Goal: Task Accomplishment & Management: Complete application form

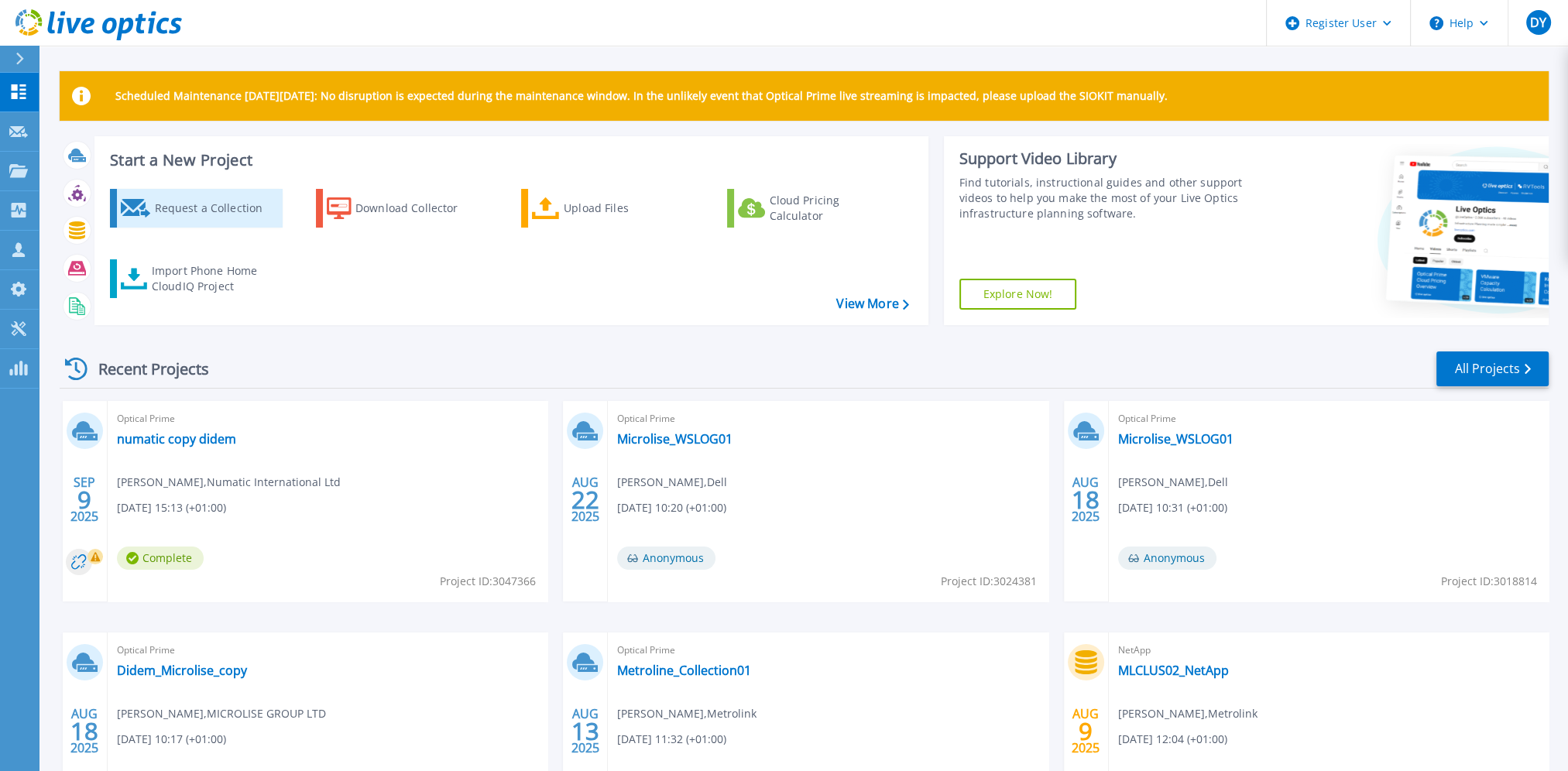
click at [148, 223] on link "Request a Collection" at bounding box center [196, 208] width 173 height 39
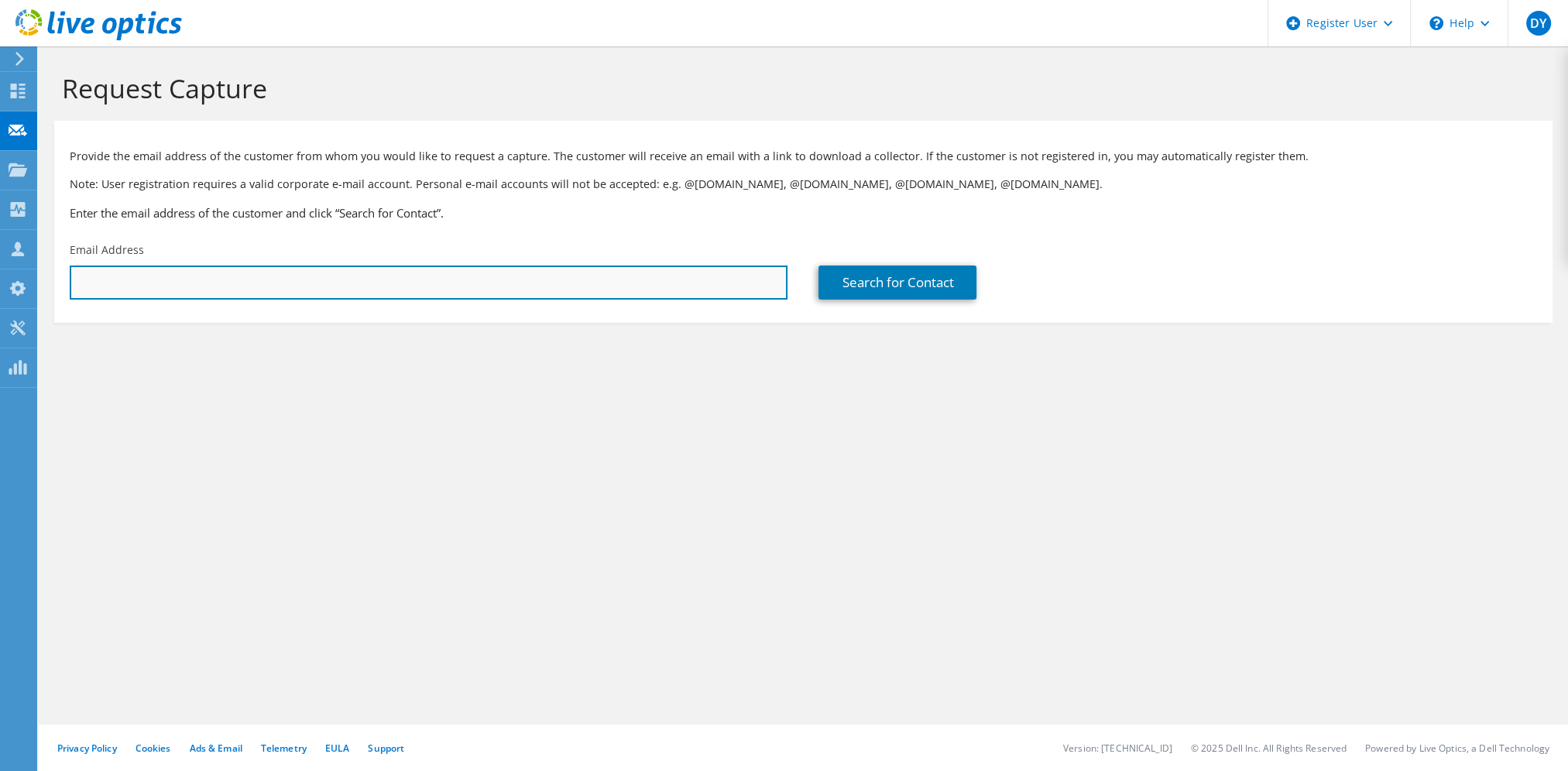
click at [138, 294] on input "text" at bounding box center [428, 283] width 718 height 34
paste input "neil.mulligan@vetpartners.co.uk"
type input "neil.mulligan@vetpartners.co.uk"
type input "vetpartners"
type input "Neil"
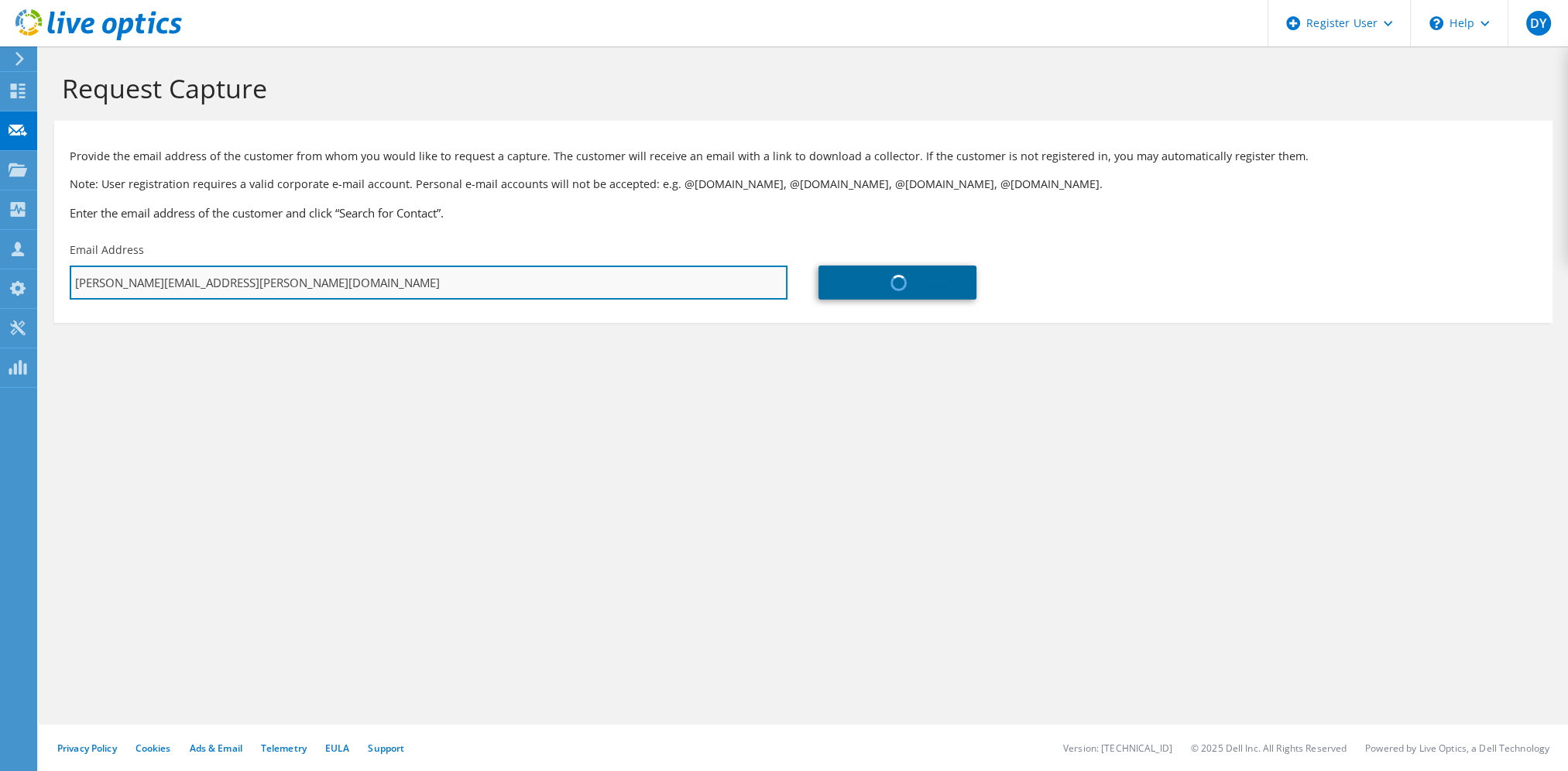
type input "Mulligan"
type input "United Kingdom"
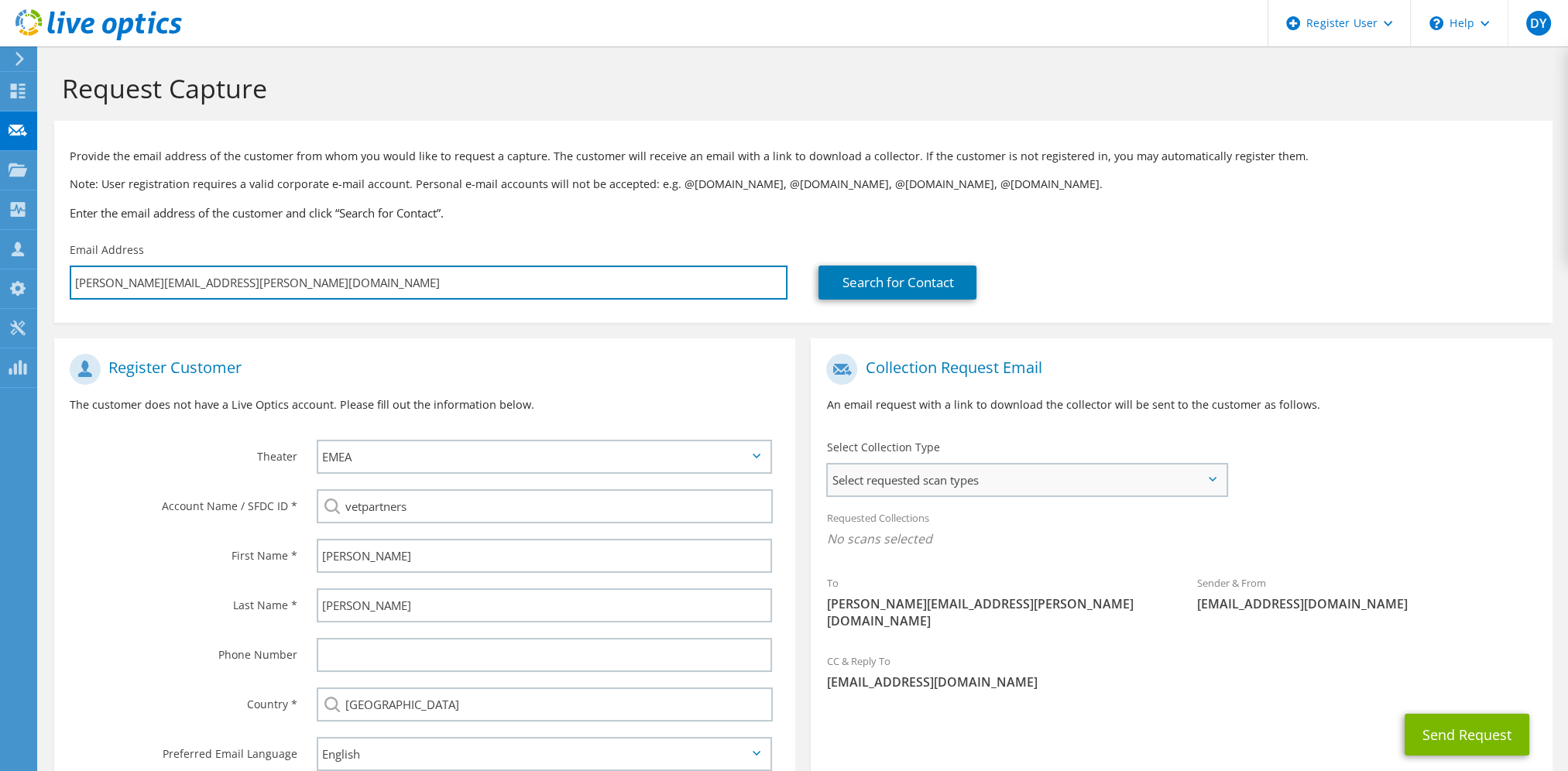
type input "neil.mulligan@vetpartners.co.uk"
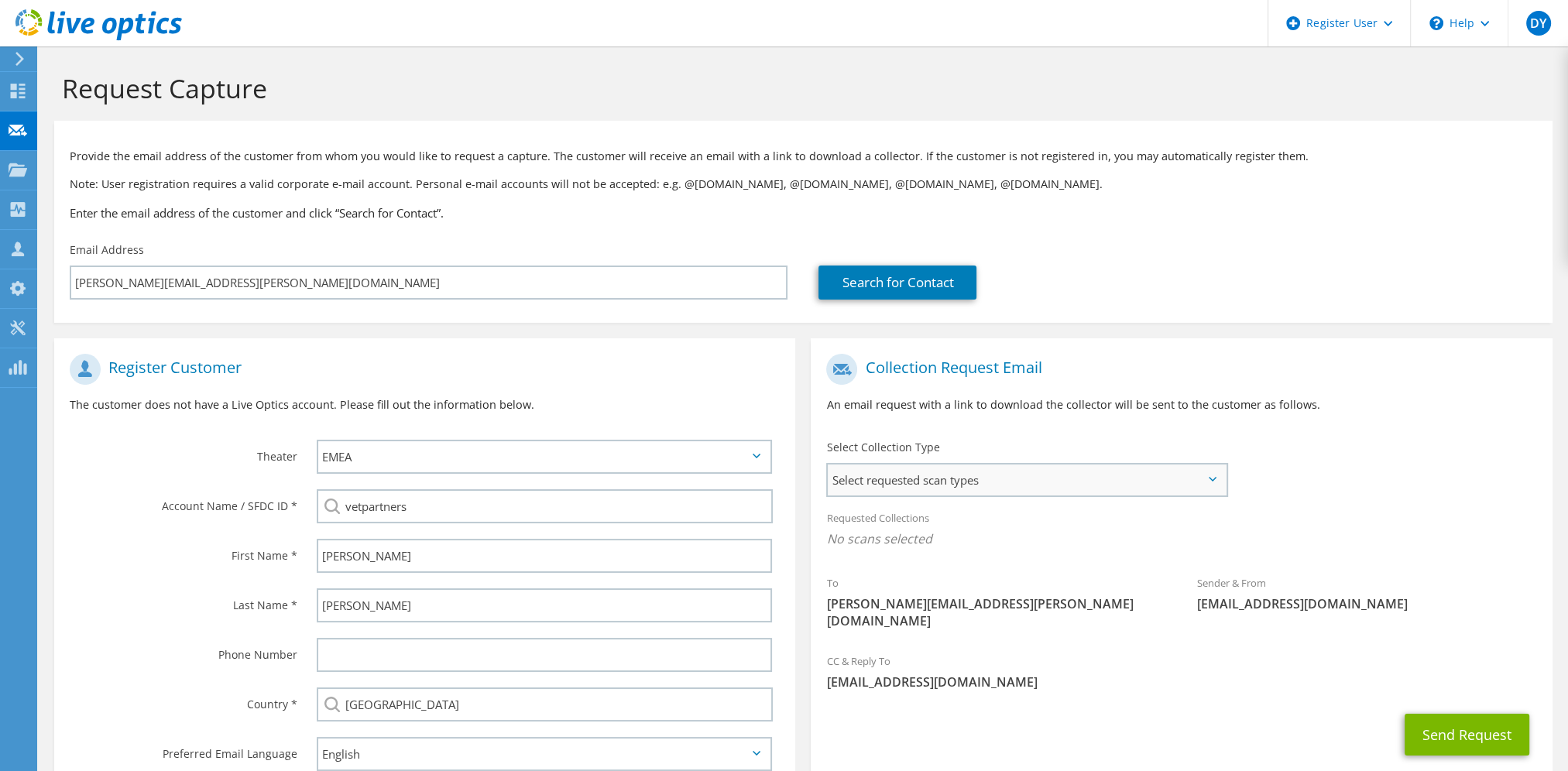
click at [1007, 474] on span "Select requested scan types" at bounding box center [1026, 479] width 397 height 31
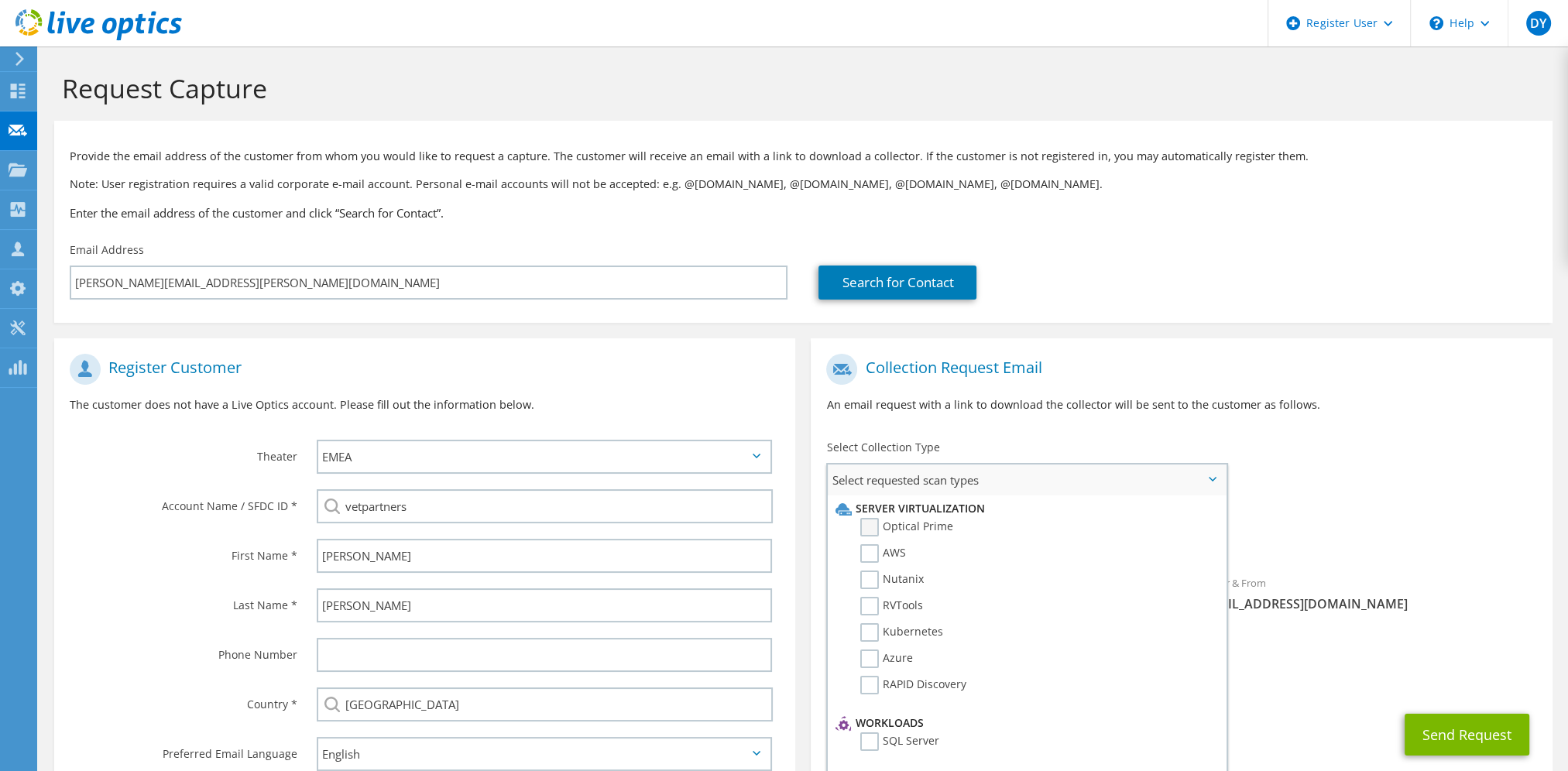
click at [878, 524] on label "Optical Prime" at bounding box center [906, 527] width 93 height 19
click at [0, 0] on input "Optical Prime" at bounding box center [0, 0] width 0 height 0
click at [1522, 470] on div "To neil.mulligan@vetpartners.co.uk Sender & From liveoptics@liveoptics.com" at bounding box center [1181, 497] width 741 height 303
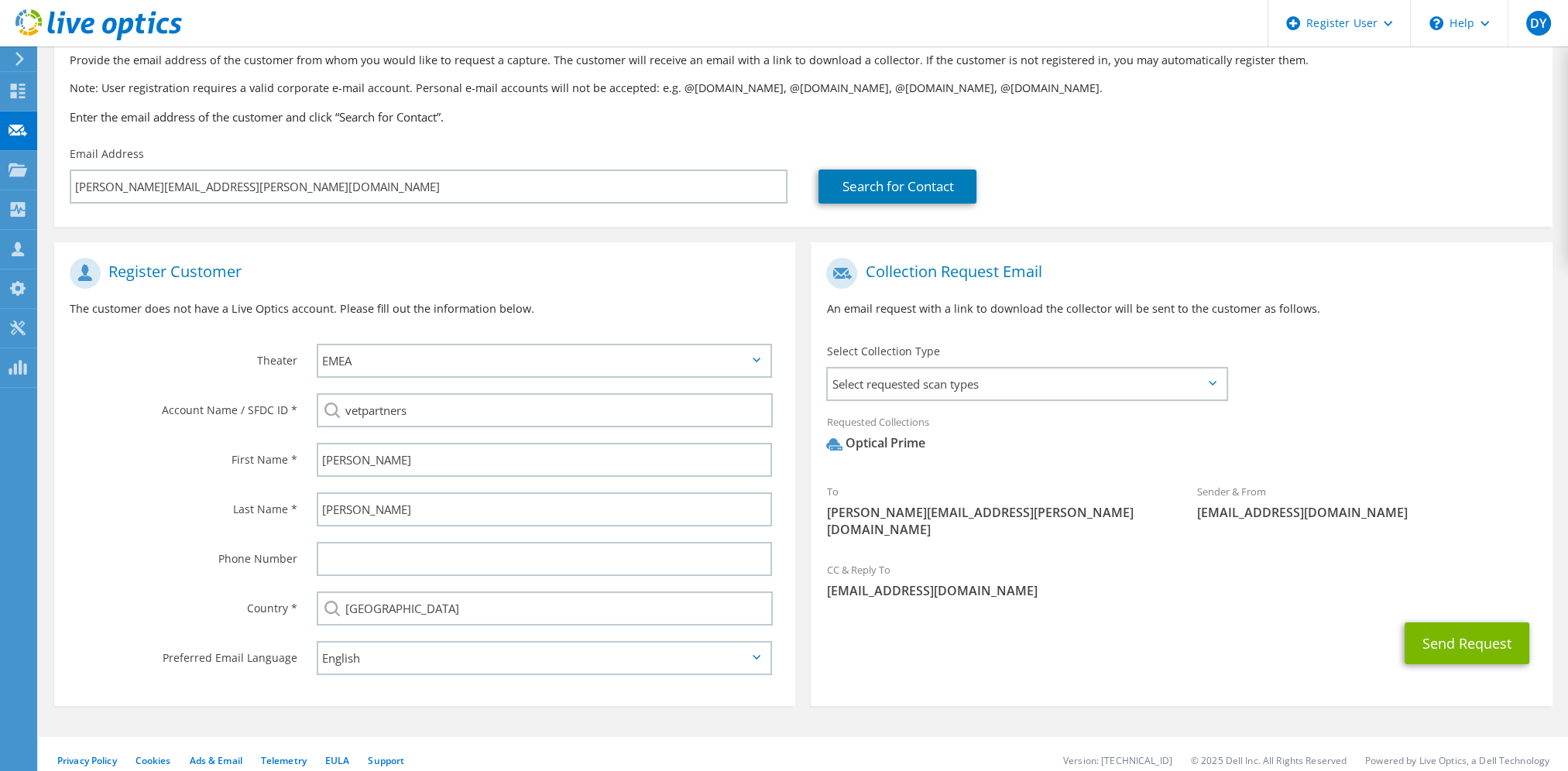
scroll to position [104, 0]
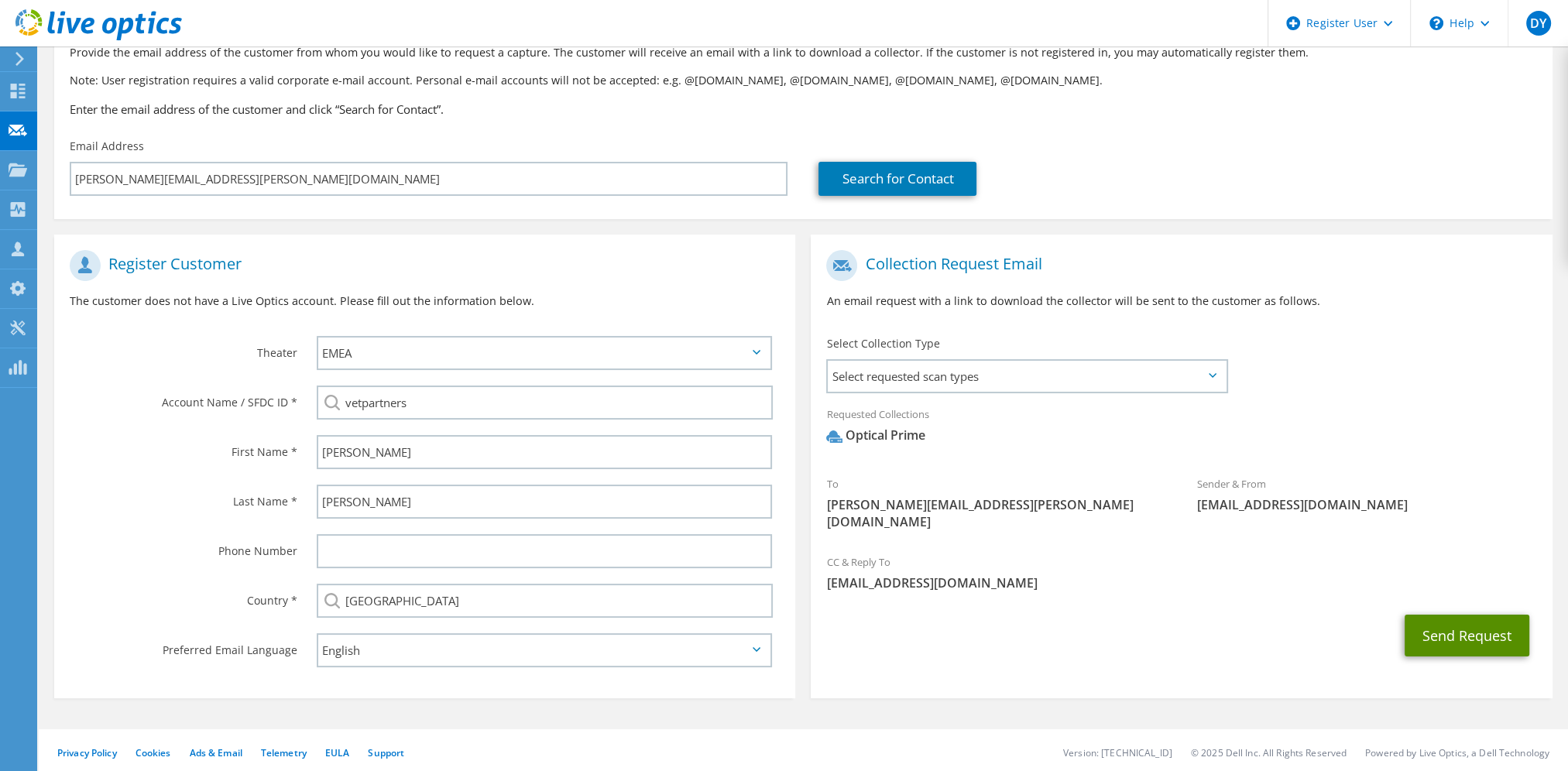
click at [1465, 620] on button "Send Request" at bounding box center [1467, 636] width 125 height 42
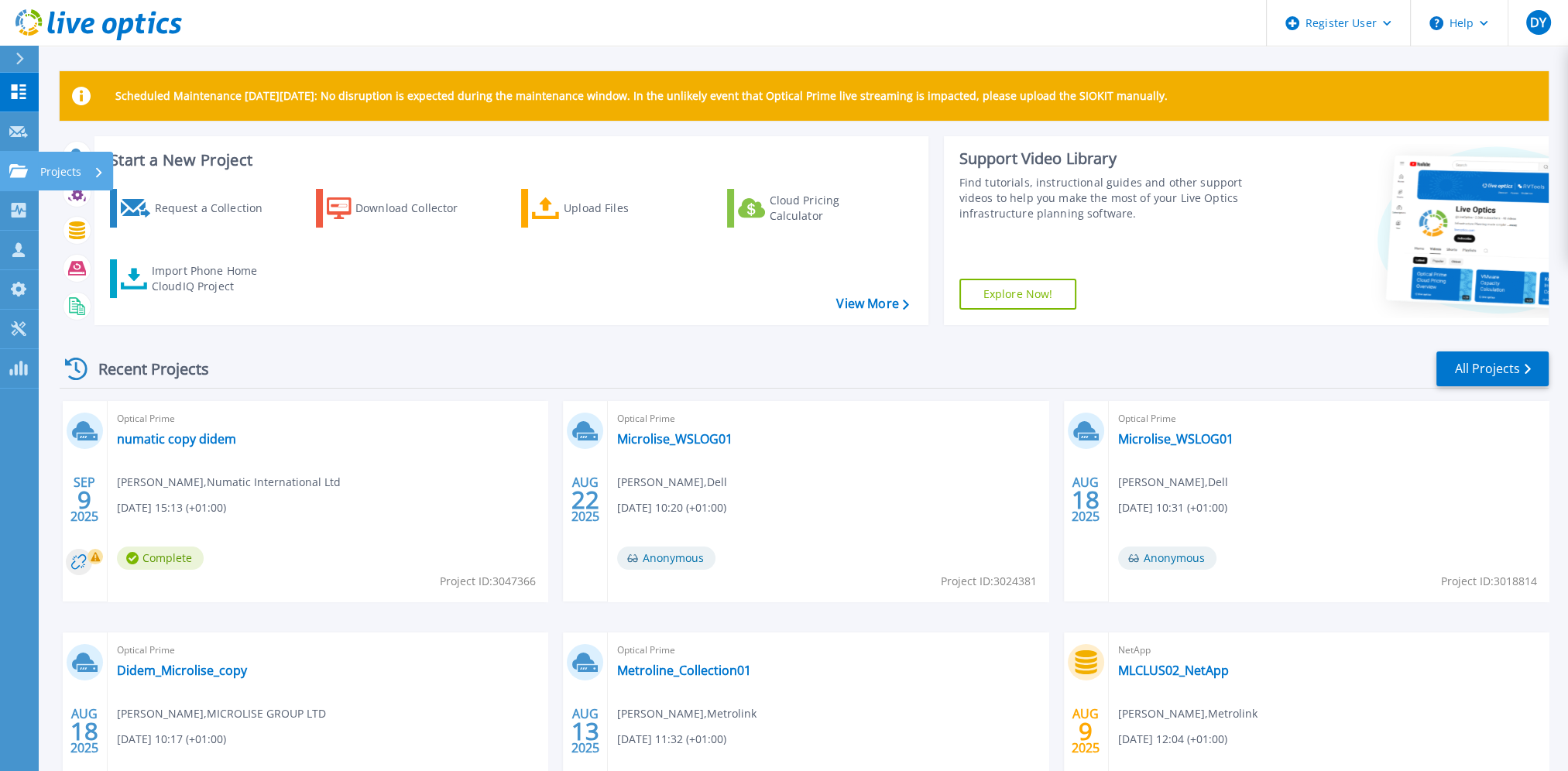
click at [67, 172] on p "Projects" at bounding box center [61, 172] width 41 height 41
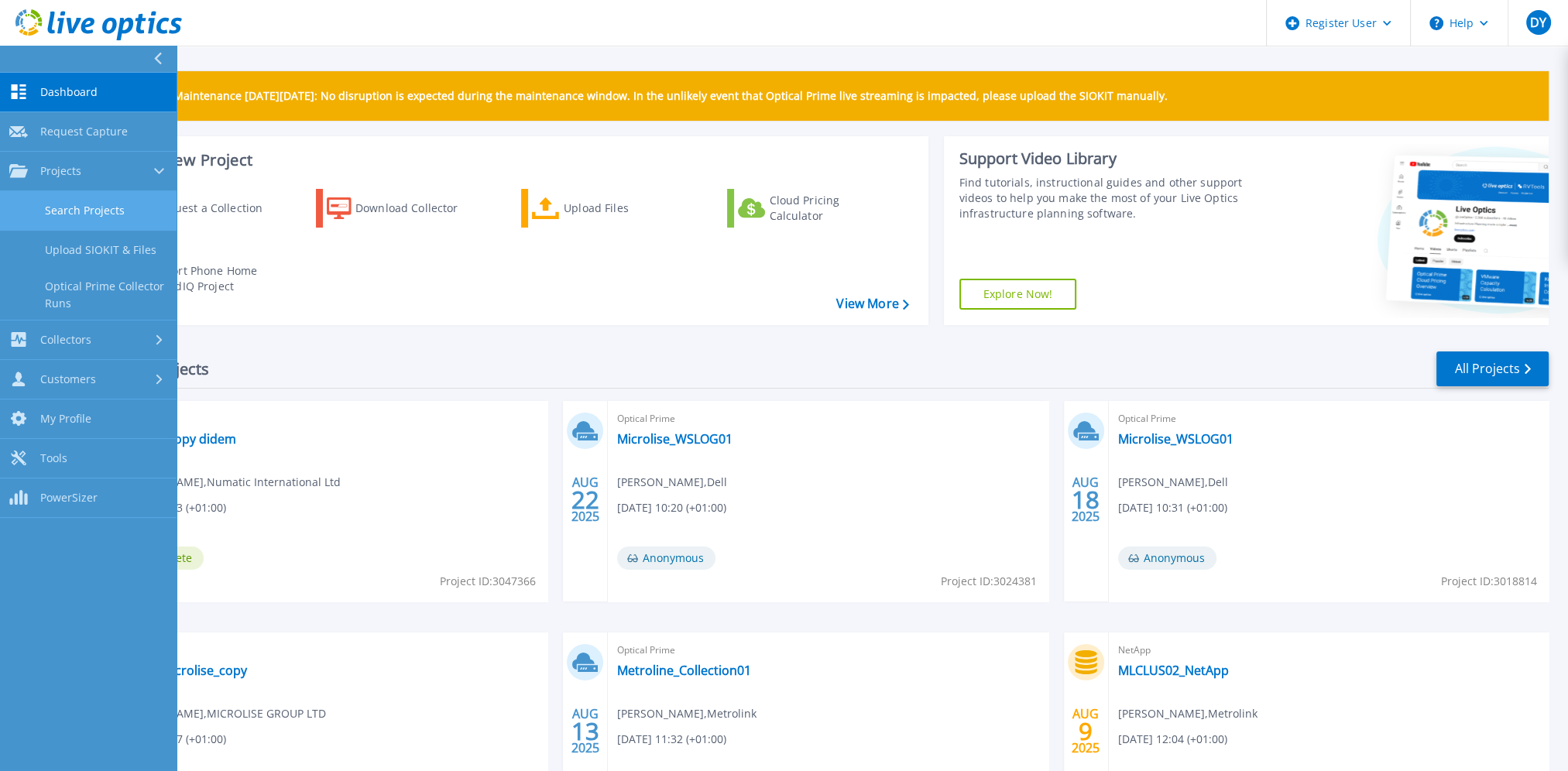
click at [71, 219] on link "Search Projects" at bounding box center [88, 211] width 176 height 40
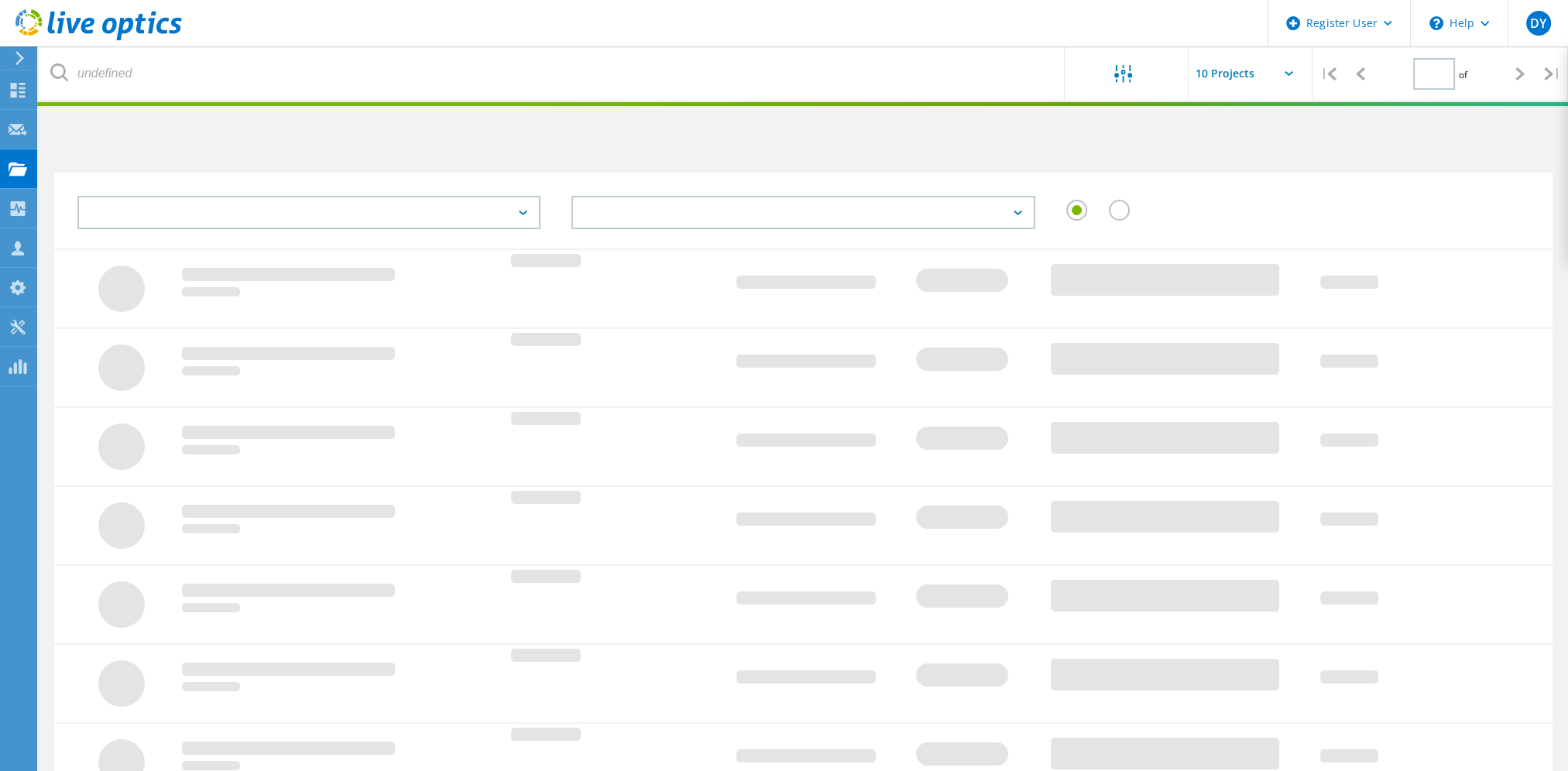
type input "1"
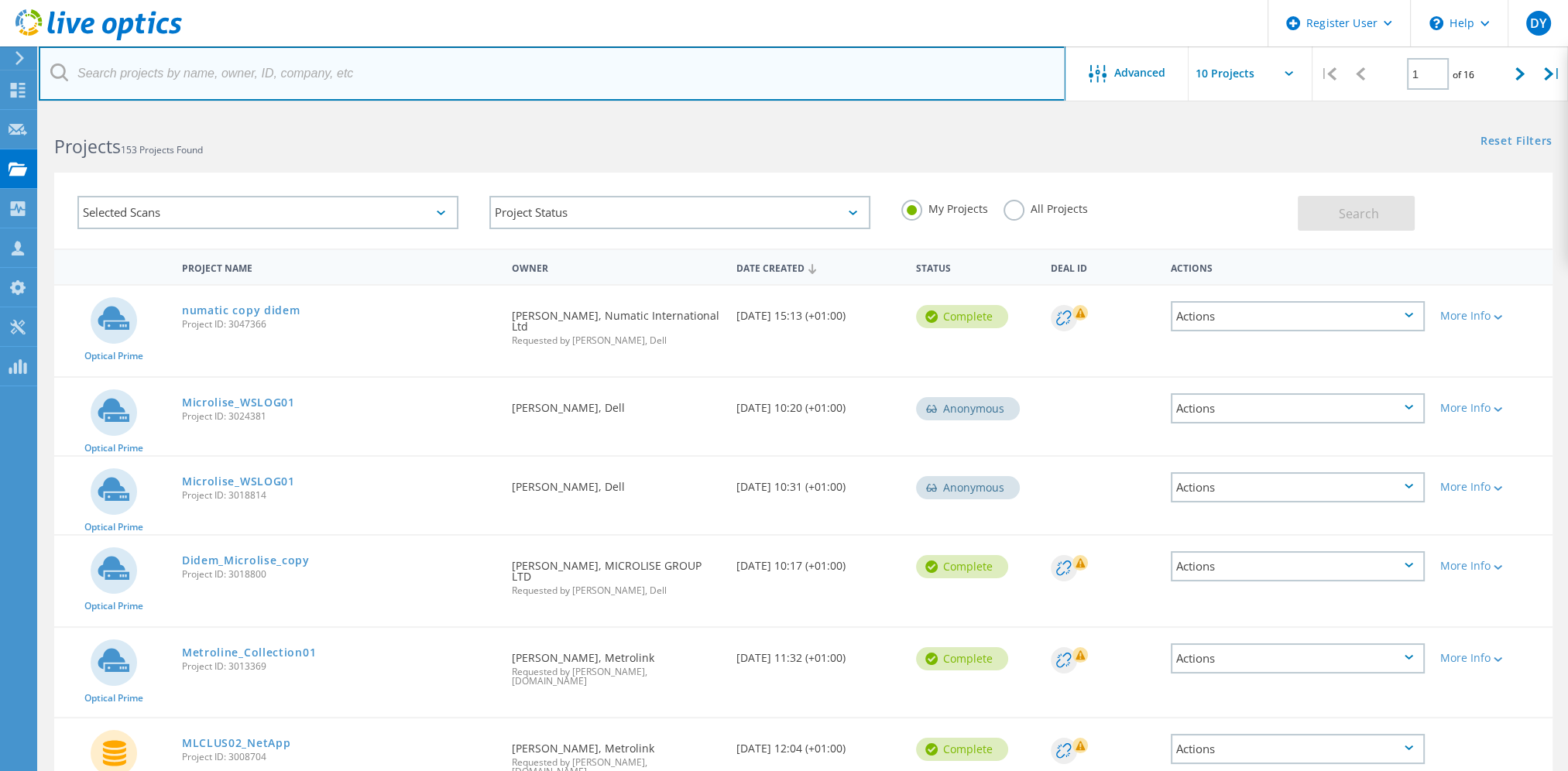
click at [221, 73] on input "text" at bounding box center [552, 73] width 1027 height 54
type input "[PERSON_NAME]"
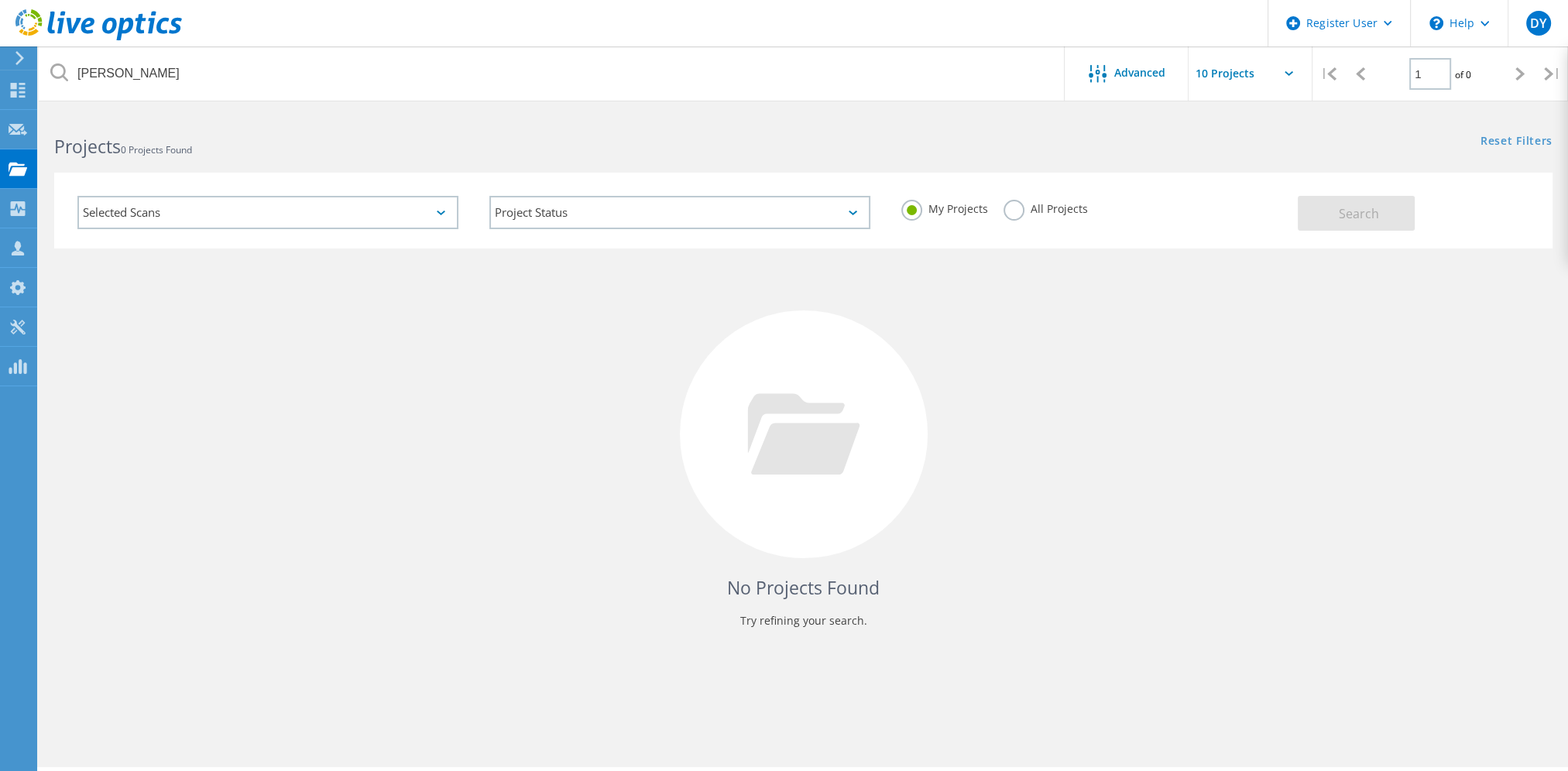
click at [1020, 217] on div "All Projects" at bounding box center [1045, 210] width 84 height 23
click at [1017, 210] on label "All Projects" at bounding box center [1045, 207] width 84 height 14
click at [0, 0] on input "All Projects" at bounding box center [0, 0] width 0 height 0
click at [1331, 225] on button "Search" at bounding box center [1356, 213] width 117 height 35
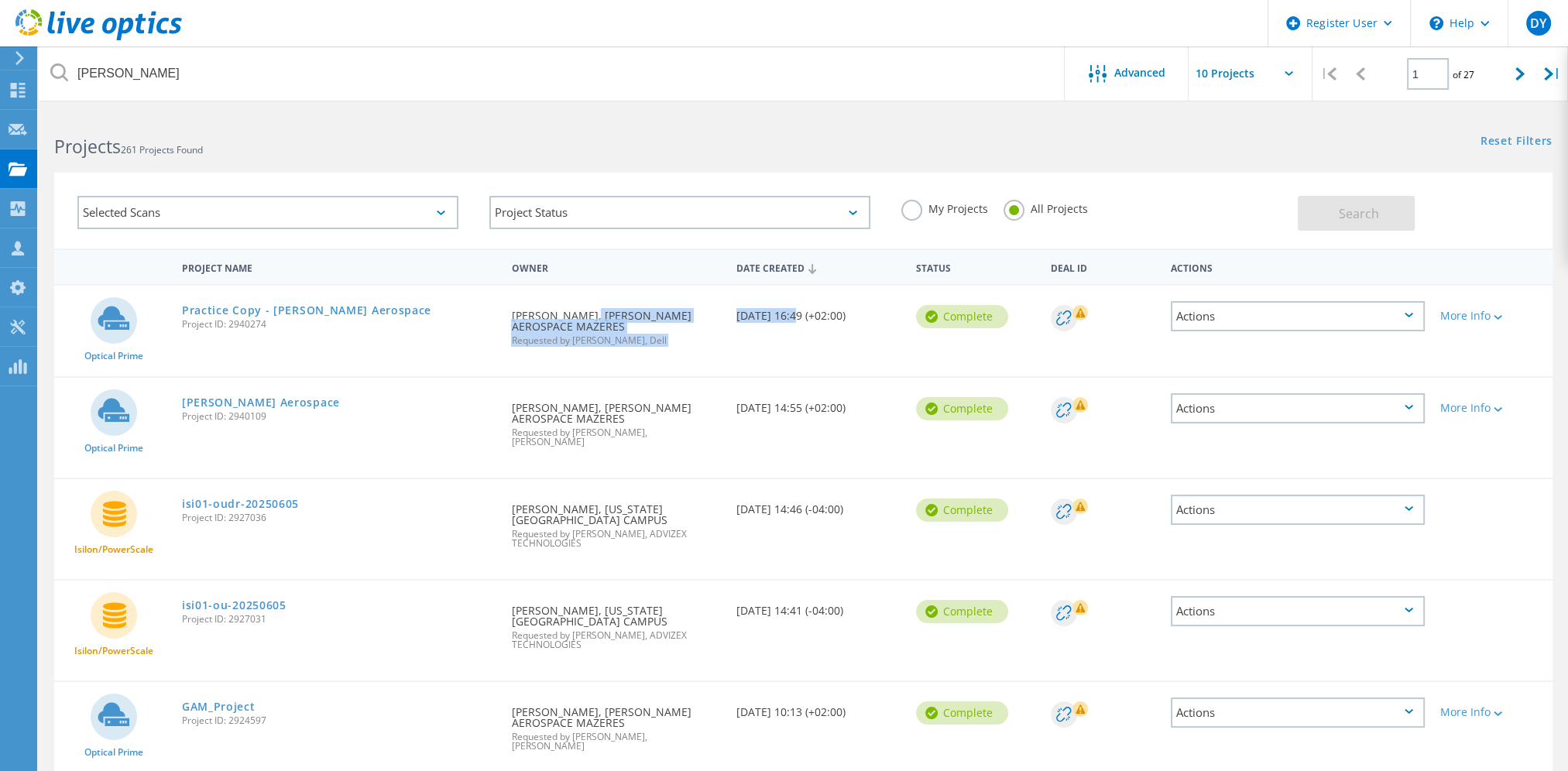
drag, startPoint x: 793, startPoint y: 310, endPoint x: 583, endPoint y: 307, distance: 210.0
click at [583, 307] on div "Optical Prime Practice Copy - [PERSON_NAME] Aerospace Project ID: 2940274 Reque…" at bounding box center [803, 330] width 1498 height 90
click at [1484, 315] on div "More Info" at bounding box center [1493, 316] width 105 height 11
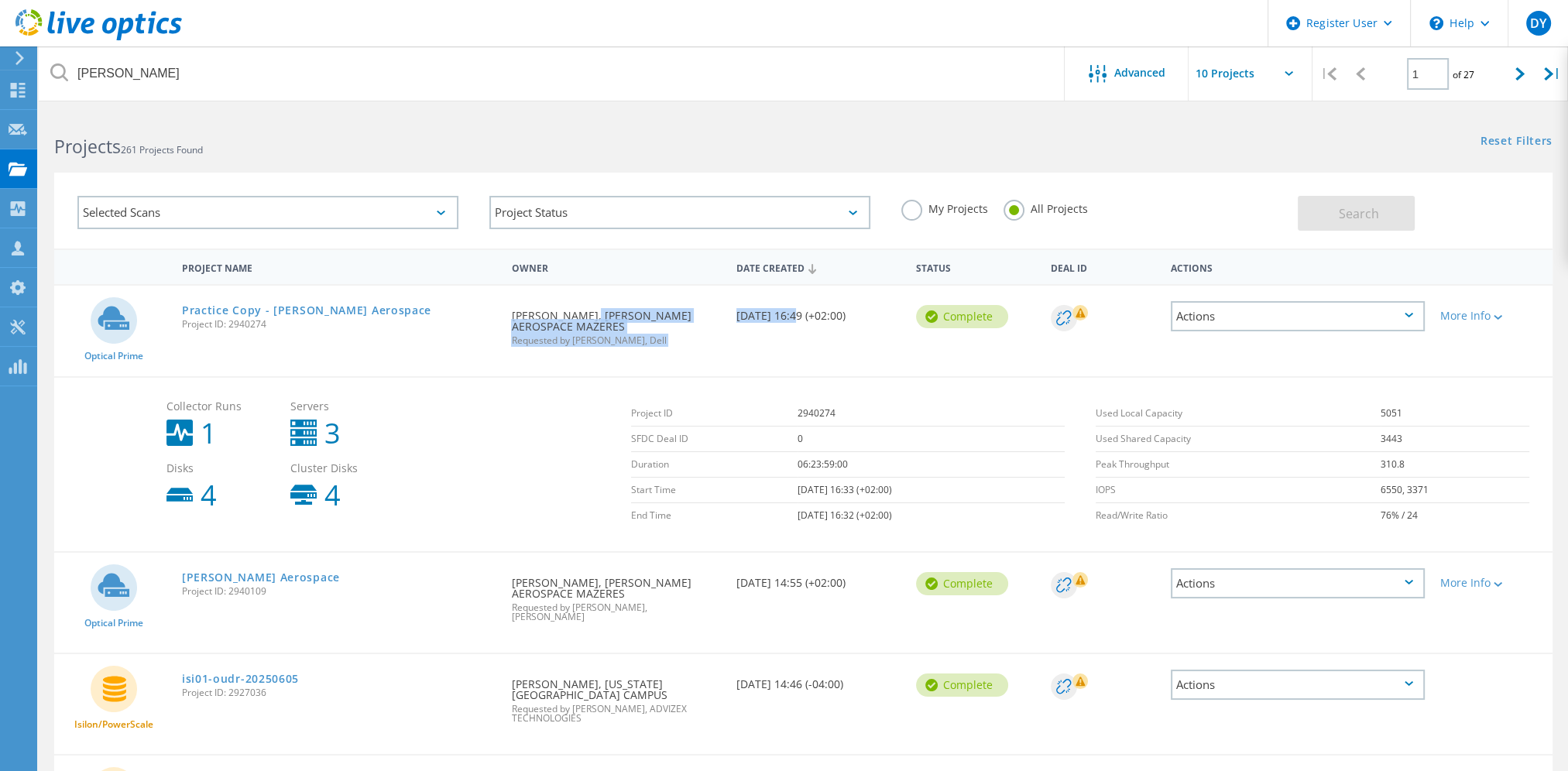
click at [575, 340] on span "Requested by [PERSON_NAME], Dell" at bounding box center [615, 340] width 209 height 9
drag, startPoint x: 573, startPoint y: 339, endPoint x: 630, endPoint y: 337, distance: 57.0
click at [630, 337] on span "Requested by [PERSON_NAME], Dell" at bounding box center [615, 340] width 209 height 9
copy span "[PERSON_NAME]"
click at [229, 574] on link "[PERSON_NAME] Aerospace" at bounding box center [260, 578] width 158 height 11
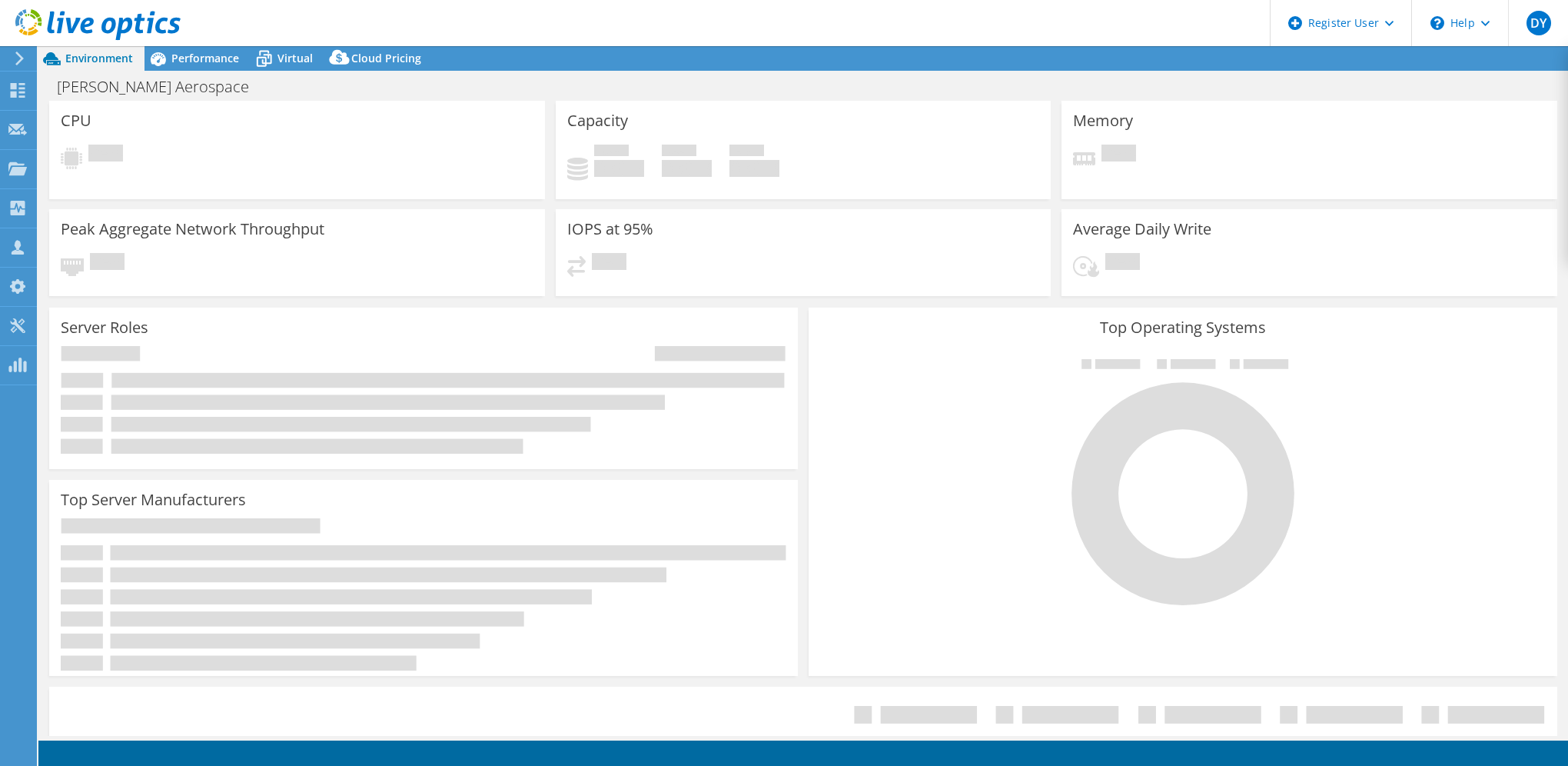
select select "EULondon"
select select "EUR"
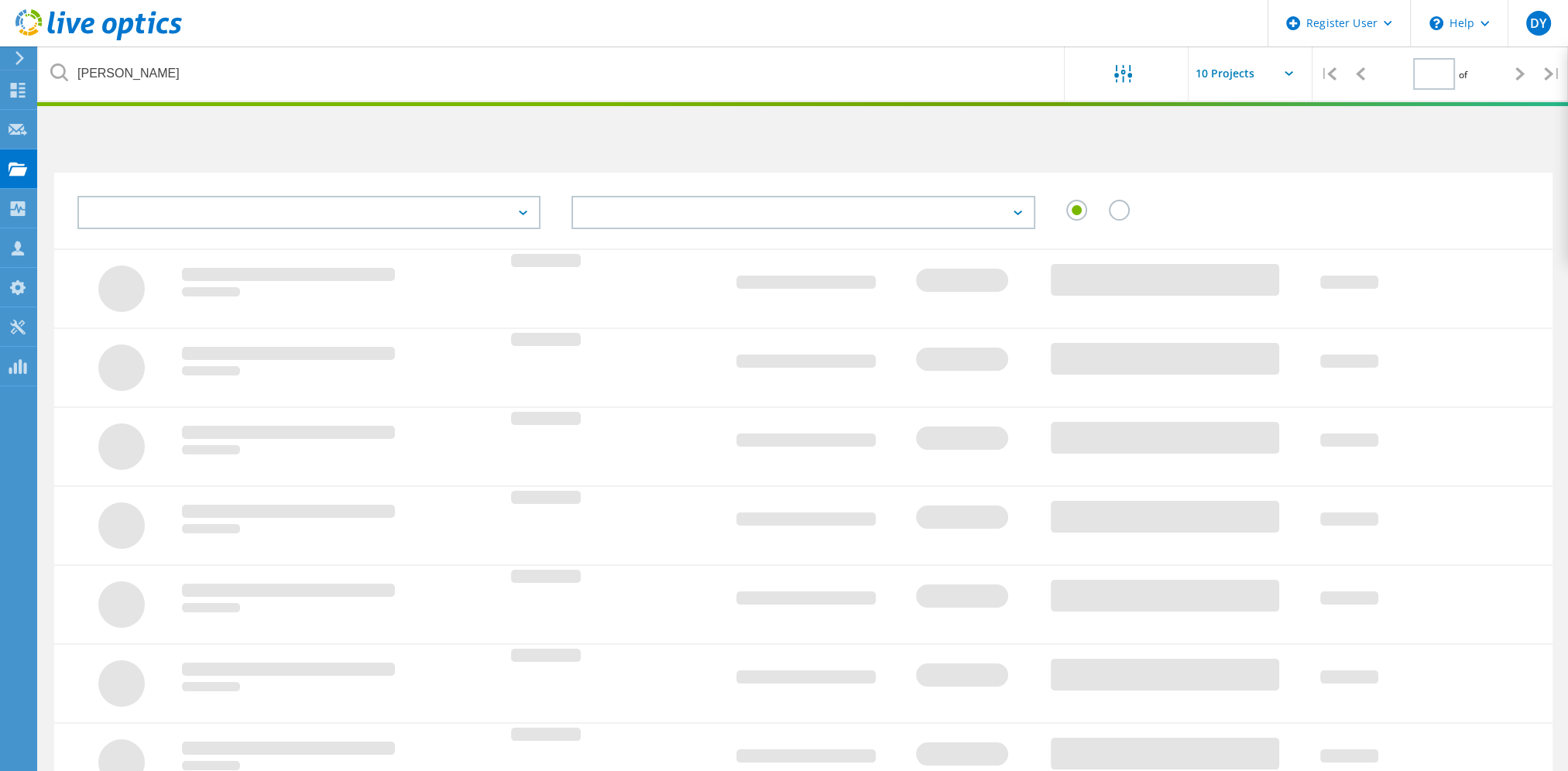
type input "1"
